Goal: Task Accomplishment & Management: Manage account settings

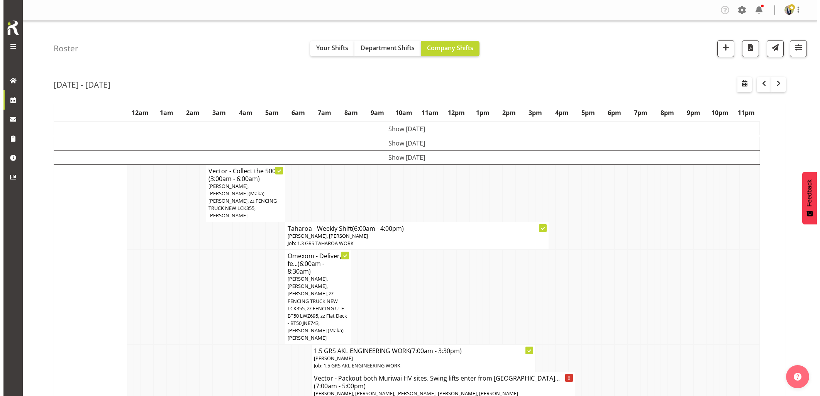
scroll to position [1277, 0]
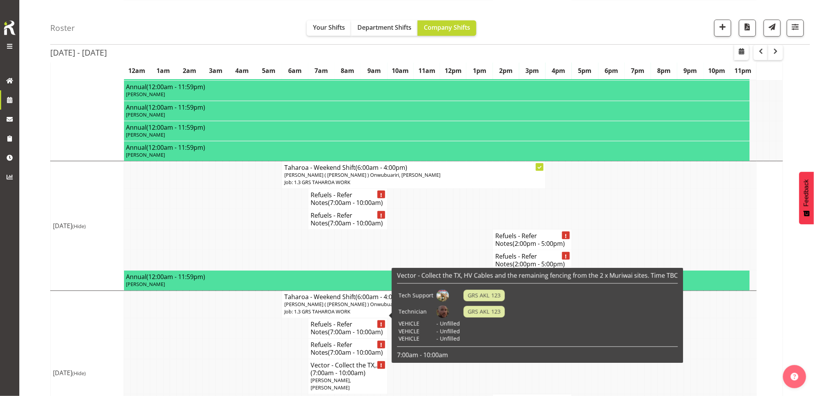
drag, startPoint x: 0, startPoint y: 0, endPoint x: 338, endPoint y: 317, distance: 463.6
click at [338, 369] on span "(7:00am - 10:00am)" at bounding box center [337, 373] width 55 height 8
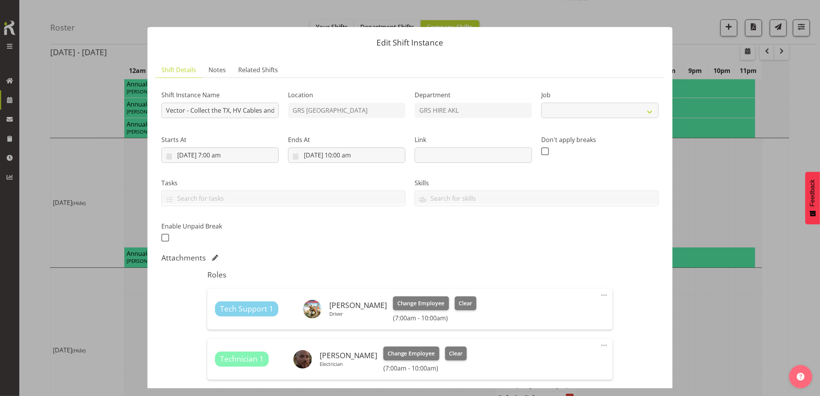
select select "7504"
click at [315, 117] on div "Shift Instance Name Vector - Collect the TX, HV Cables and the remaining fencin…" at bounding box center [410, 164] width 507 height 169
click at [250, 116] on input "Vector - Collect the TX, HV Cables and the remaining fencing from the 2 x Muriw…" at bounding box center [219, 110] width 117 height 15
drag, startPoint x: 246, startPoint y: 112, endPoint x: 327, endPoint y: 122, distance: 81.7
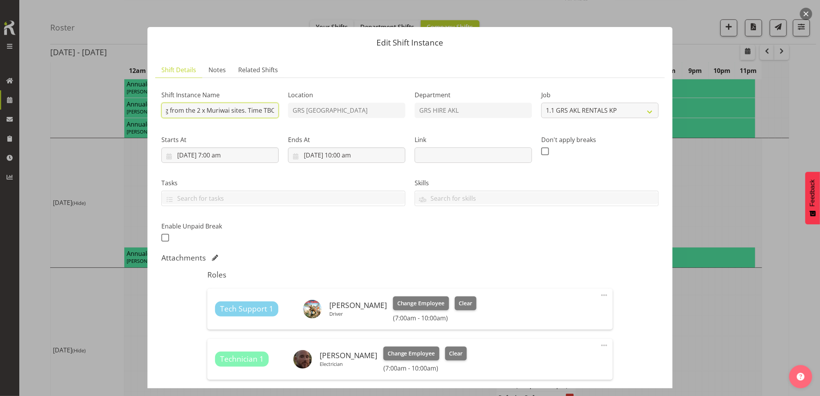
click at [327, 122] on div "Shift Instance Name Vector - Collect the TX, HV Cables and the remaining fencin…" at bounding box center [410, 164] width 507 height 169
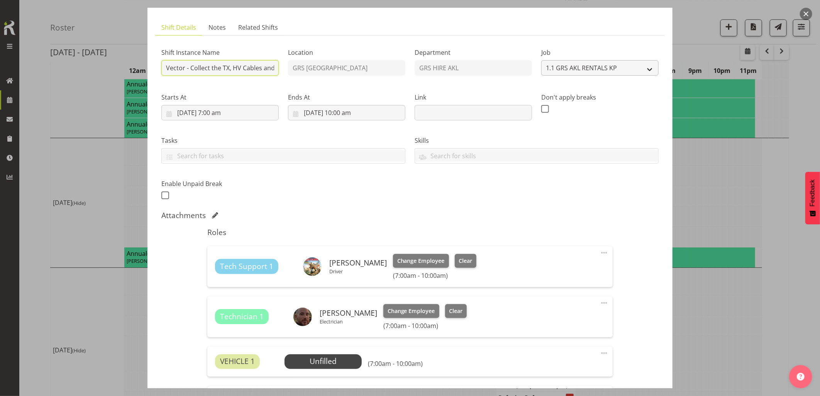
scroll to position [0, 407]
drag, startPoint x: 236, startPoint y: 68, endPoint x: 616, endPoint y: 65, distance: 380.4
click at [616, 65] on div "Shift Instance Name Vector - Collect the TX, HV Cables and the remaining fencin…" at bounding box center [410, 121] width 507 height 169
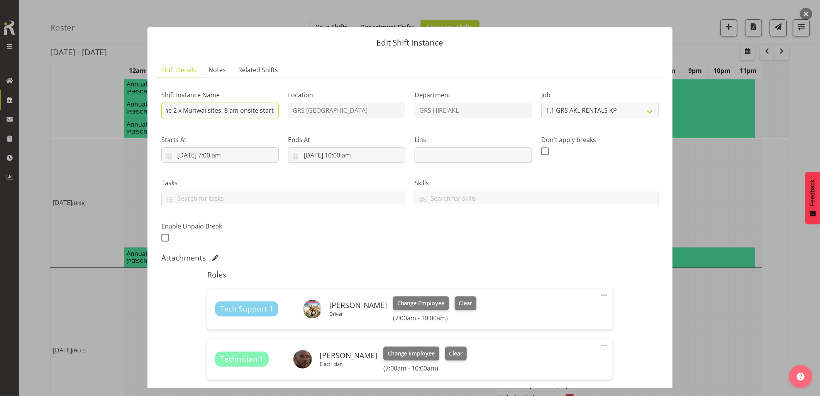
scroll to position [0, 210]
drag, startPoint x: 236, startPoint y: 109, endPoint x: 264, endPoint y: 108, distance: 27.4
click at [264, 108] on input "Vector - Collect the TX, HV Cables and the remaining fencing from the 2 x Muriw…" at bounding box center [219, 110] width 117 height 15
type input "Vector - Collect the TX, HV Cables and the remaining fencing from the 2 x Muriw…"
click at [415, 246] on div "Shift Instance Name Vector - Collect the TX, HV Cables and the remaining fencin…" at bounding box center [410, 164] width 507 height 169
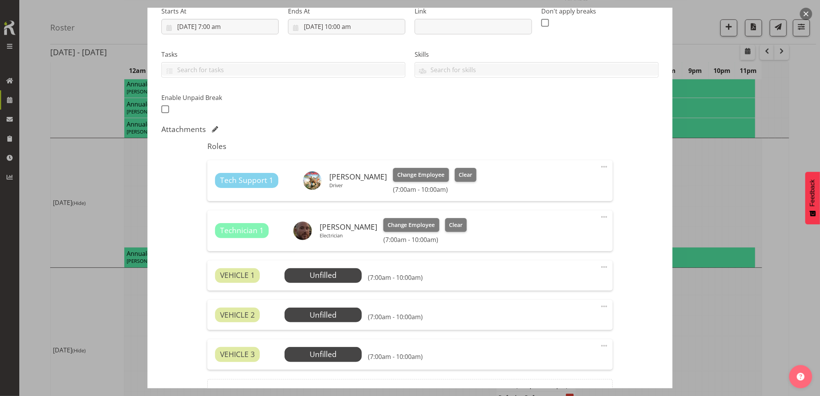
scroll to position [214, 0]
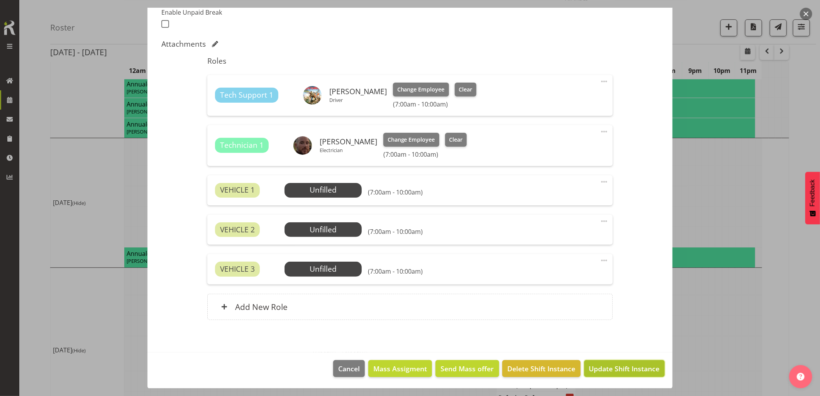
click at [626, 371] on span "Update Shift Instance" at bounding box center [624, 369] width 71 height 10
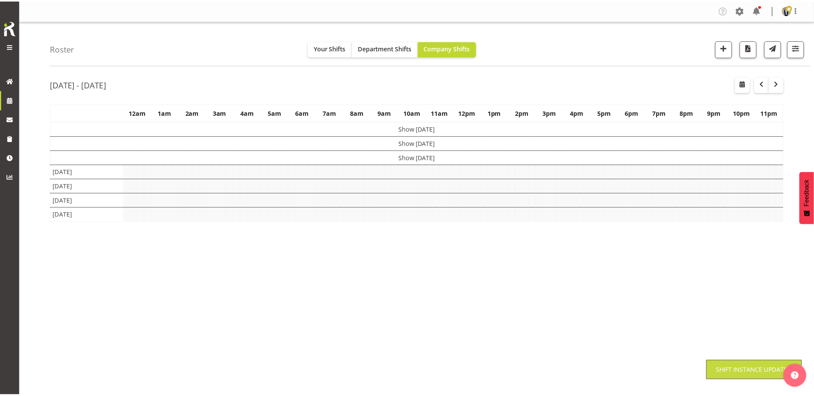
scroll to position [0, 0]
